Goal: Find contact information: Find contact information

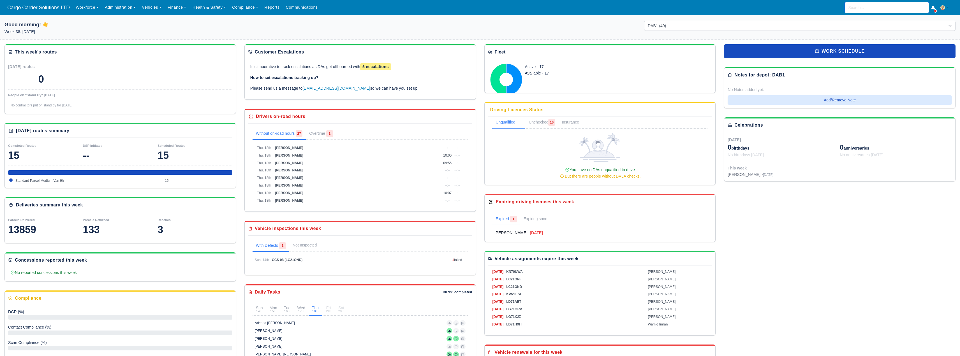
click at [869, 10] on input "search" at bounding box center [887, 7] width 84 height 11
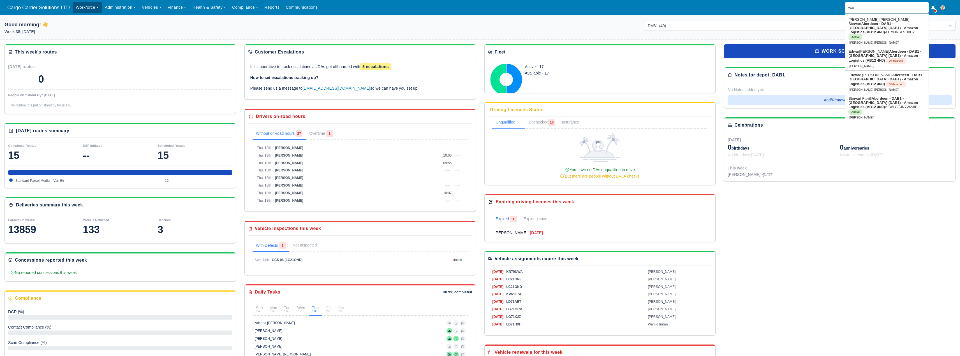
type input "war"
click at [74, 8] on link "Workforce" at bounding box center [87, 7] width 29 height 11
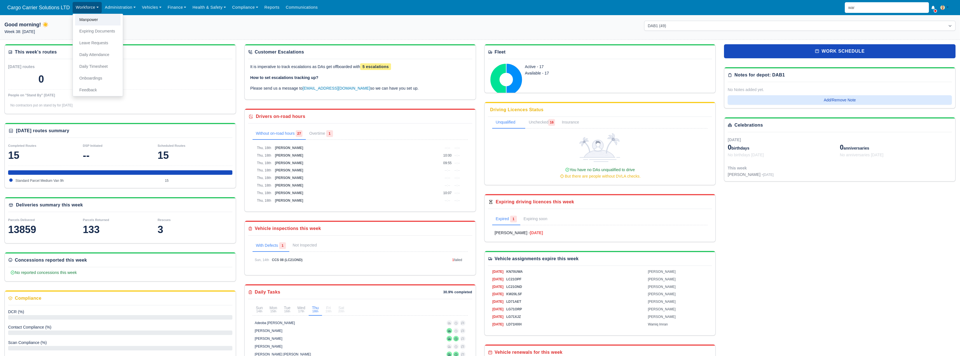
click at [84, 22] on link "Manpower" at bounding box center [97, 20] width 45 height 12
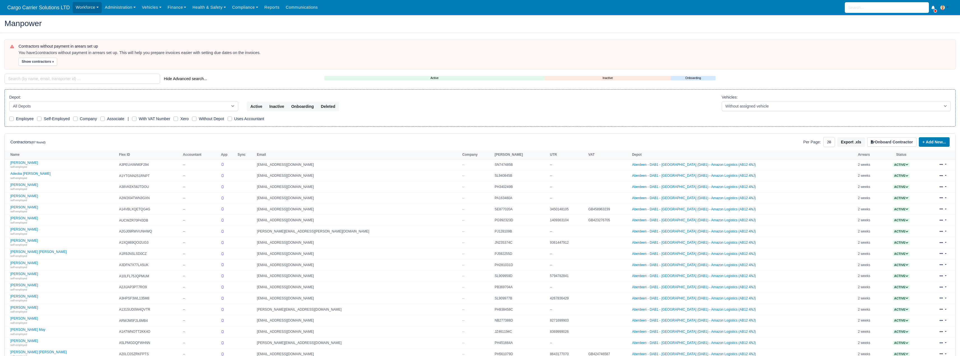
select select "25"
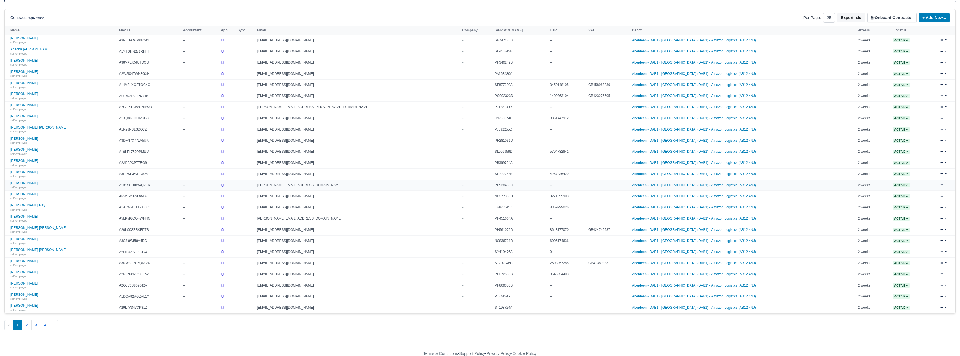
scroll to position [135, 0]
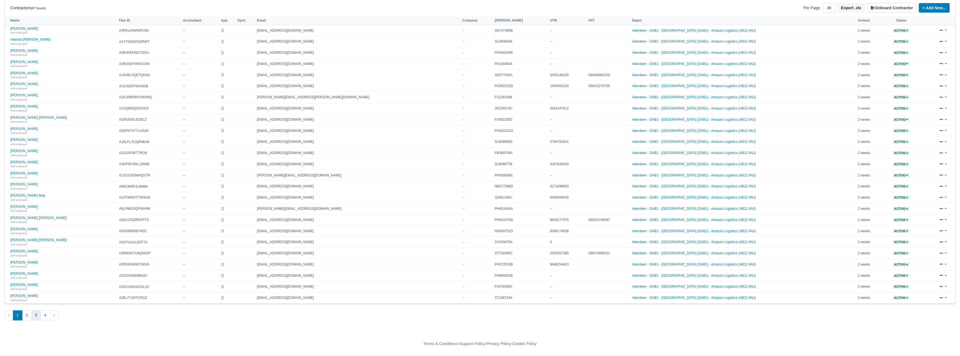
click at [31, 318] on button "3" at bounding box center [36, 315] width 10 height 10
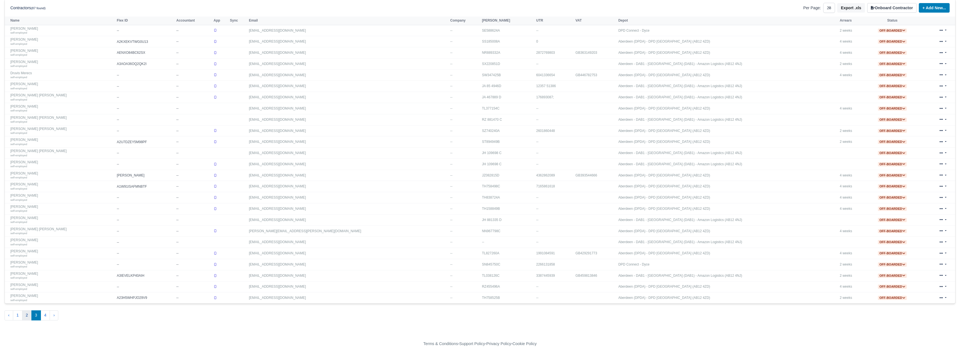
click at [25, 317] on button "2" at bounding box center [27, 315] width 10 height 10
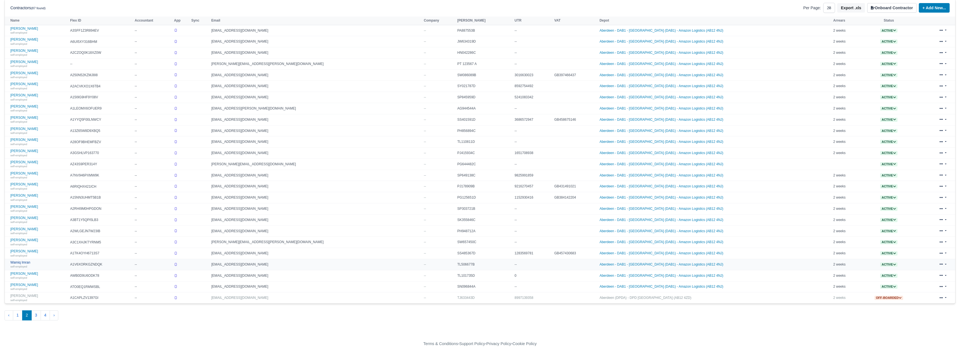
click at [24, 263] on link "Wamiq Imran self-employed" at bounding box center [38, 265] width 57 height 8
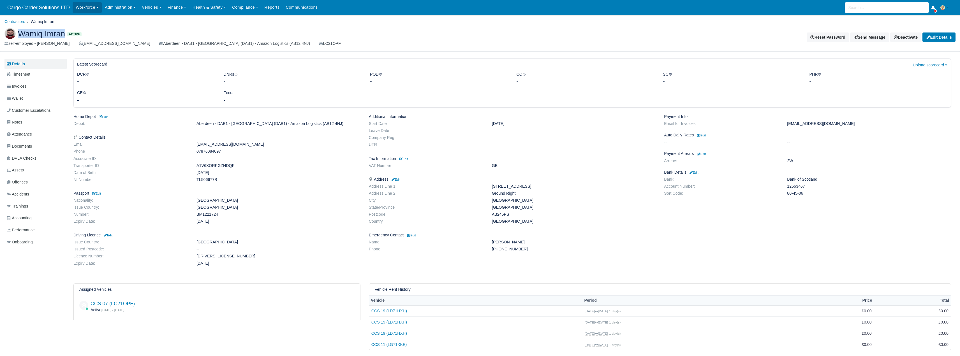
drag, startPoint x: 66, startPoint y: 36, endPoint x: 20, endPoint y: 34, distance: 45.7
click at [20, 34] on span "Wamiq Imran" at bounding box center [41, 34] width 47 height 8
copy span "Wamiq Imran"
drag, startPoint x: 251, startPoint y: 145, endPoint x: 185, endPoint y: 145, distance: 65.8
click at [185, 145] on dl "Email wamiqimran1997@gmail.com Phone 07876084097 Associate ID Transporter ID A1…" at bounding box center [216, 163] width 295 height 42
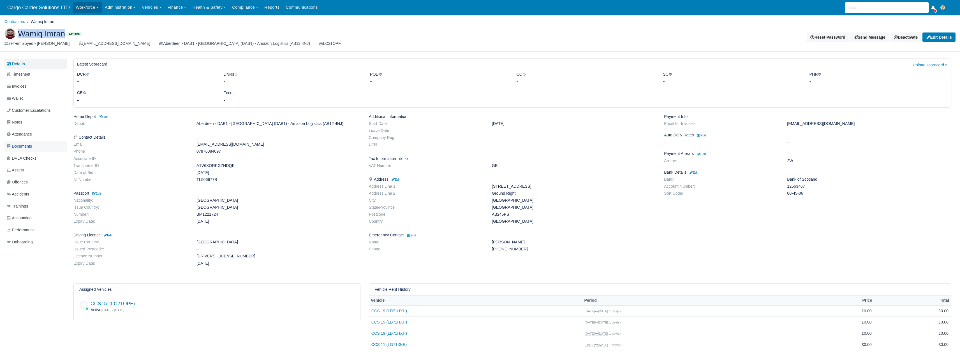
copy dl "[EMAIL_ADDRESS][DOMAIN_NAME]"
click at [795, 196] on dd "80-45-06" at bounding box center [869, 193] width 172 height 5
click at [802, 194] on dd "80-45-06" at bounding box center [869, 193] width 172 height 5
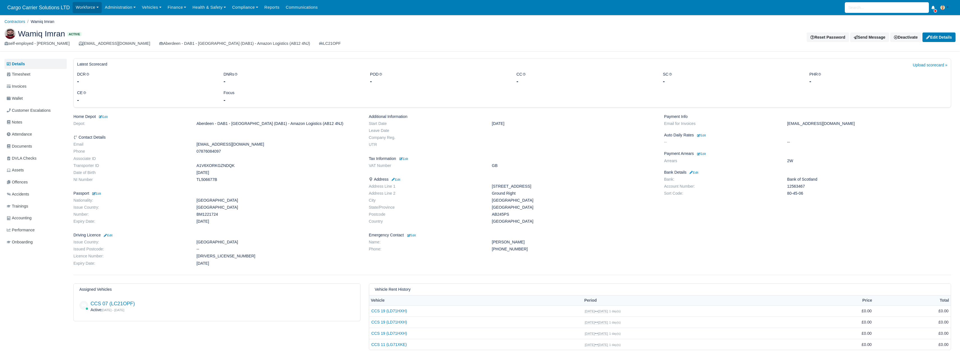
click at [802, 194] on dd "80-45-06" at bounding box center [869, 193] width 172 height 5
click at [799, 187] on dd "12563467" at bounding box center [869, 186] width 172 height 5
copy dd "12563467"
